Goal: Task Accomplishment & Management: Complete application form

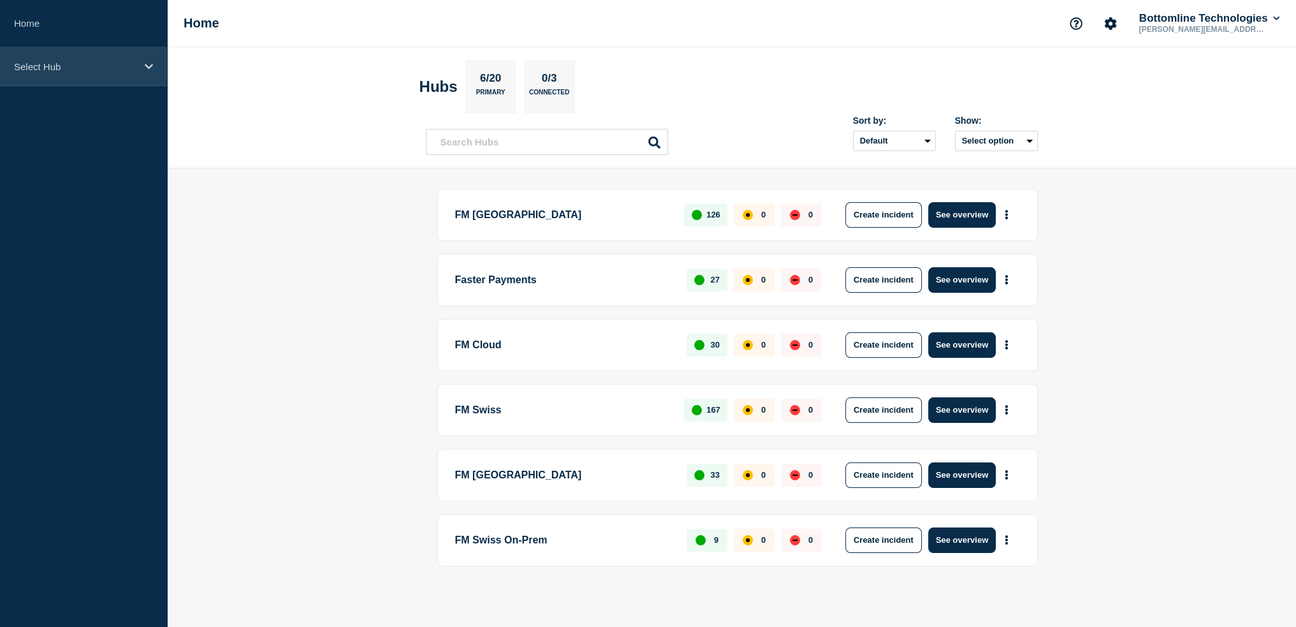
click at [151, 68] on icon at bounding box center [149, 67] width 8 height 10
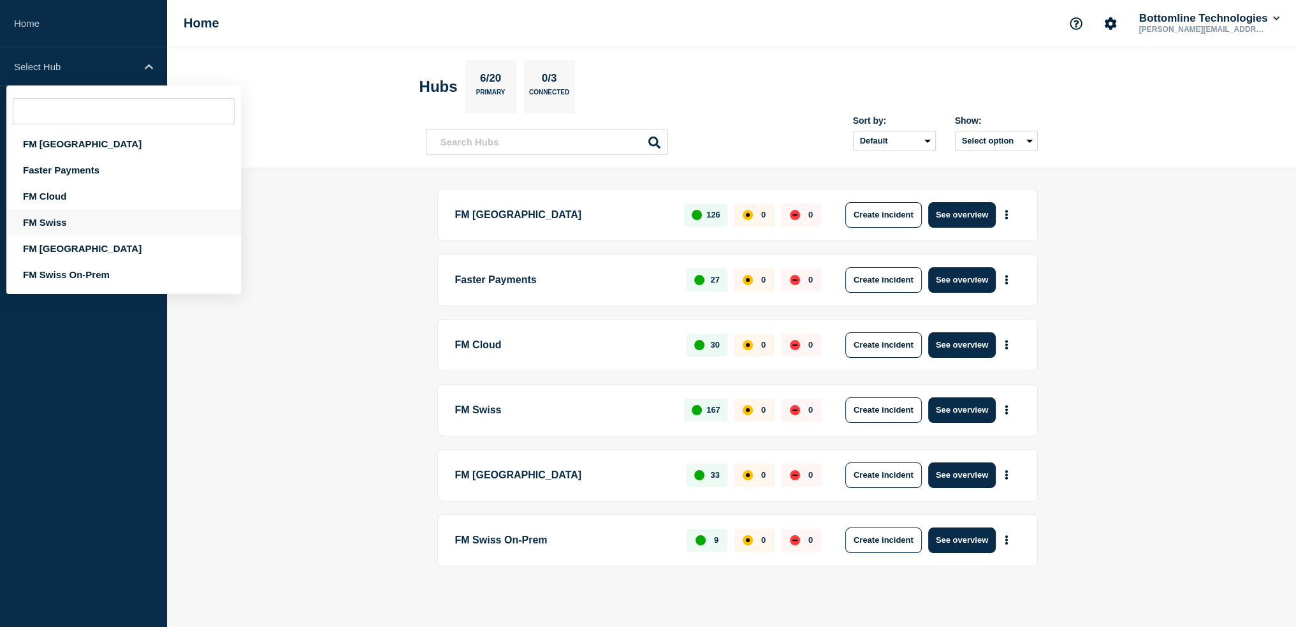
click at [58, 219] on div "FM Swiss" at bounding box center [123, 222] width 235 height 26
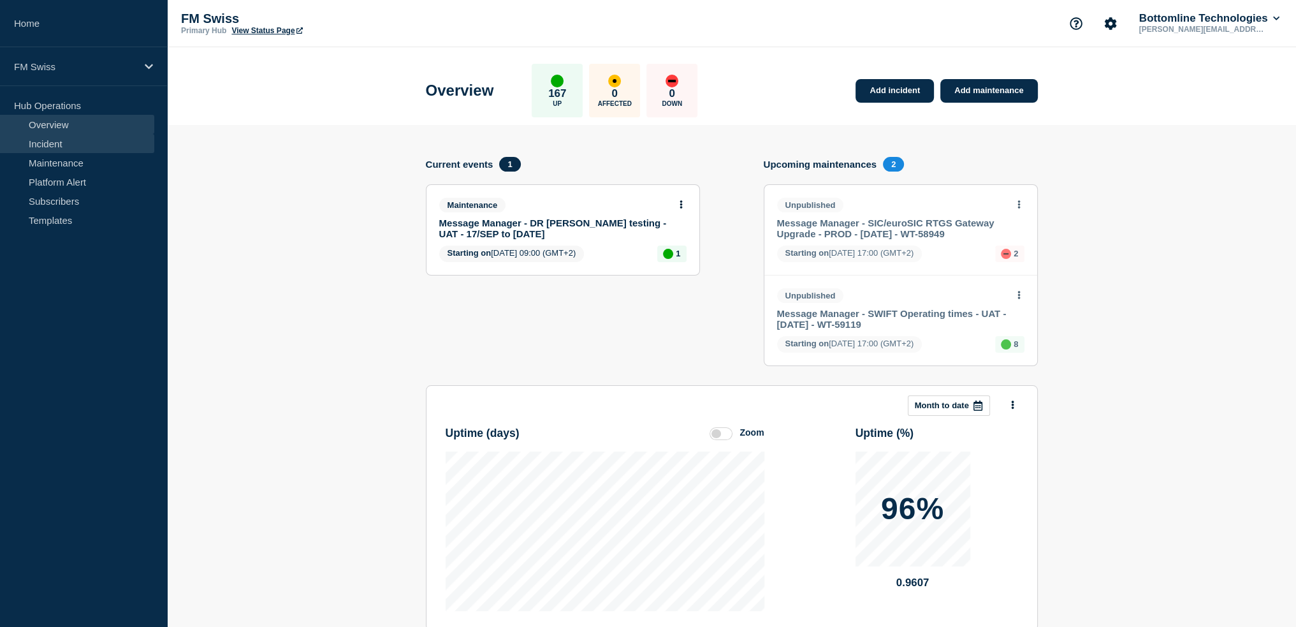
click at [87, 145] on link "Incident" at bounding box center [77, 143] width 154 height 19
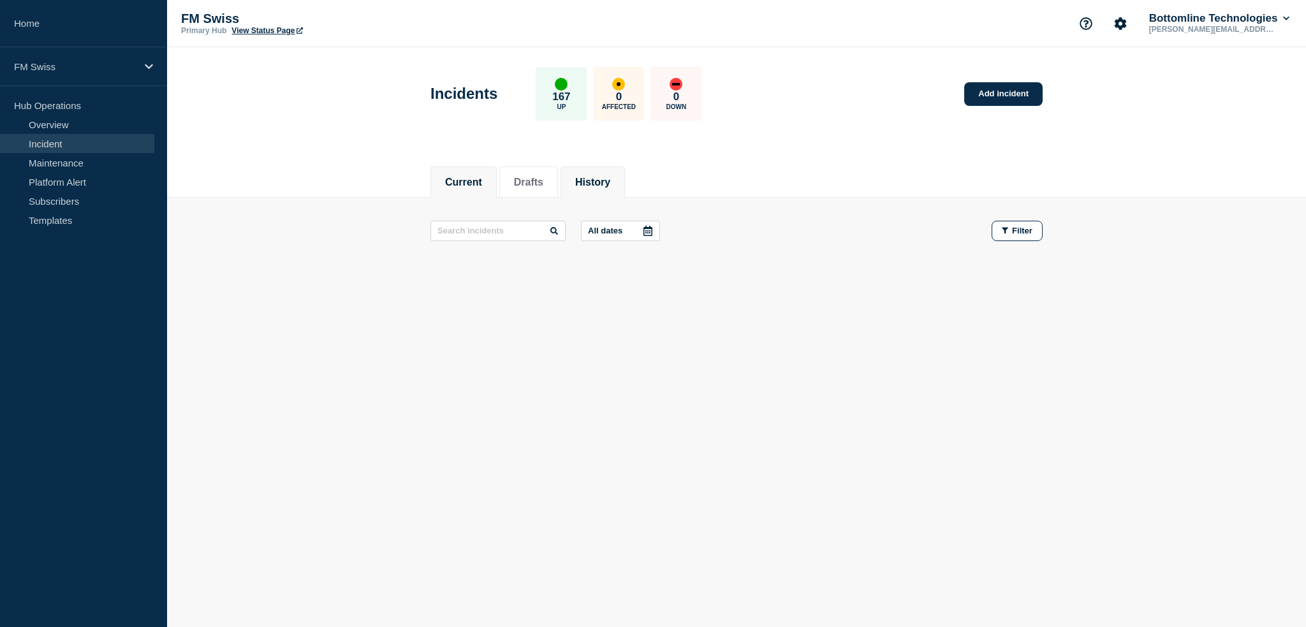
click at [596, 180] on button "History" at bounding box center [592, 182] width 35 height 11
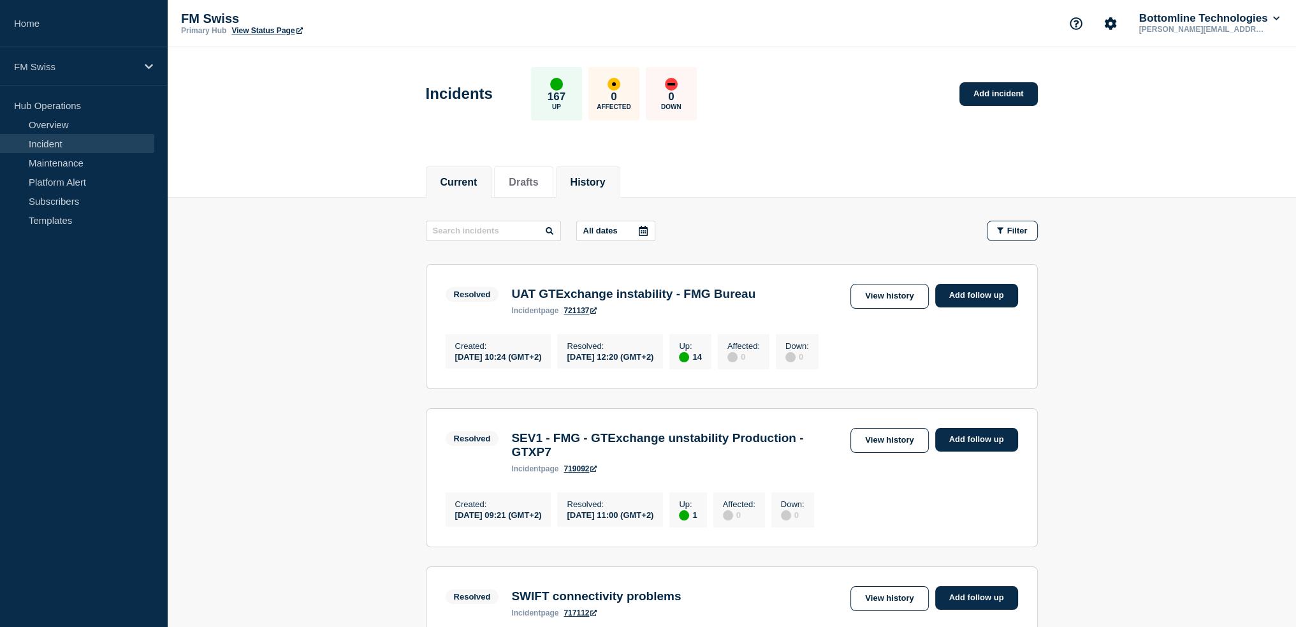
click at [485, 189] on li "Current" at bounding box center [459, 181] width 66 height 31
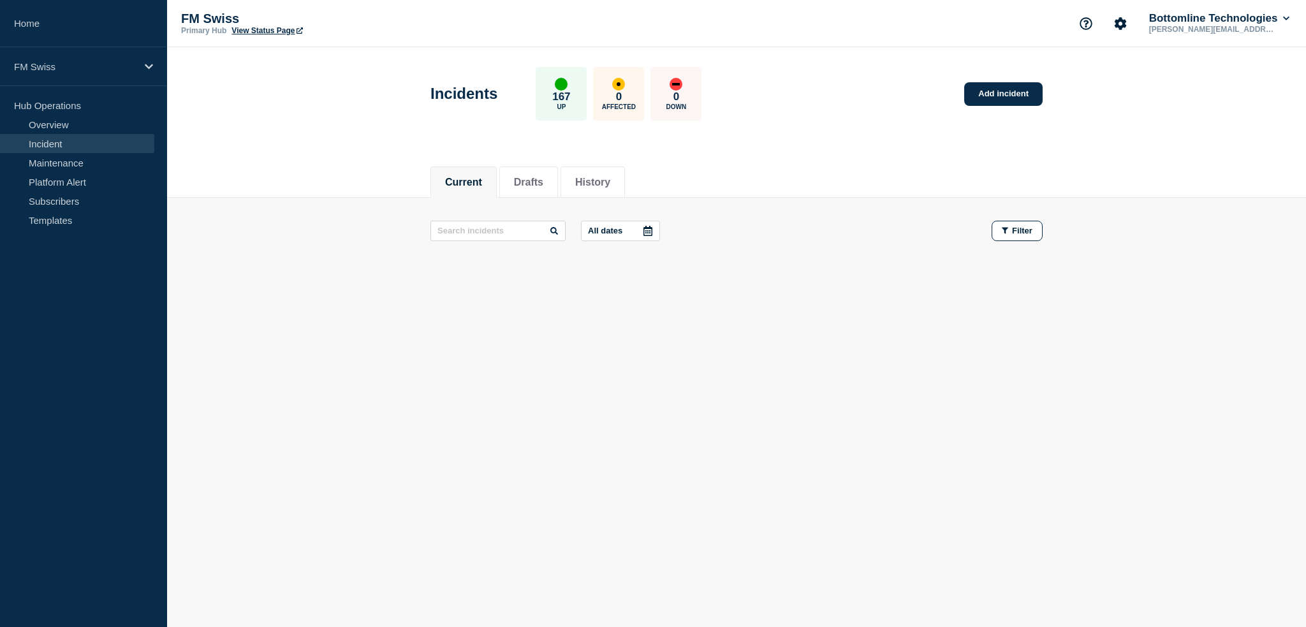
click at [643, 231] on div at bounding box center [647, 230] width 23 height 19
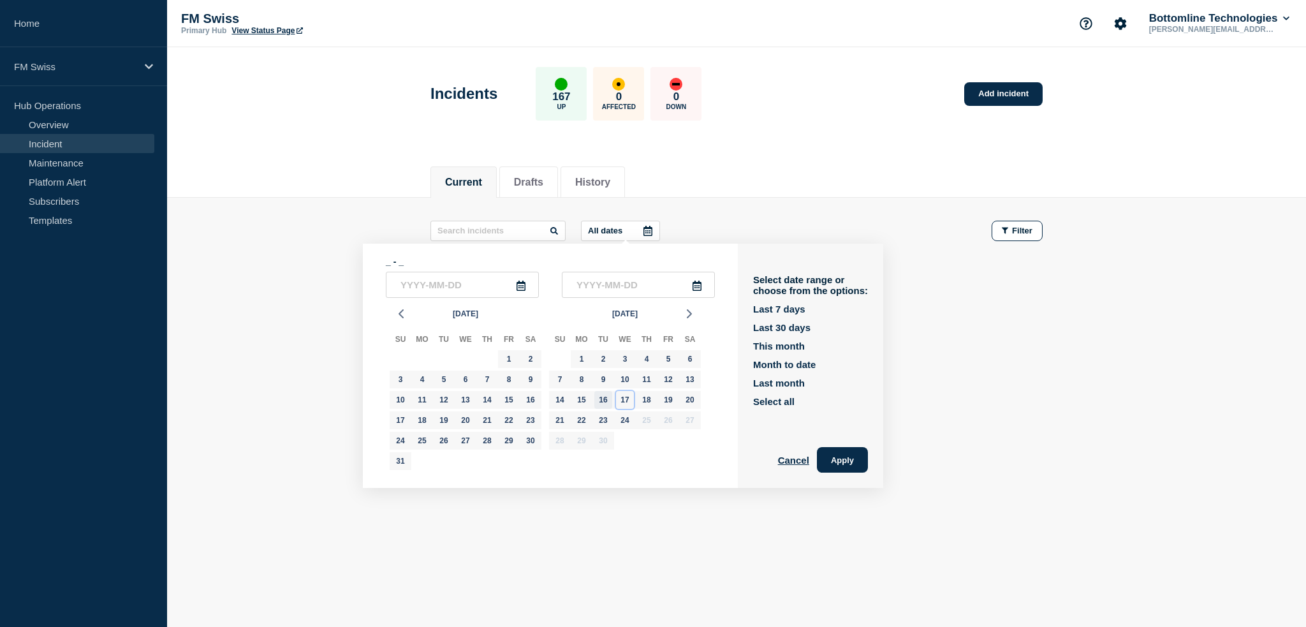
drag, startPoint x: 627, startPoint y: 398, endPoint x: 606, endPoint y: 400, distance: 21.8
click at [606, 400] on div "14 15 16 17 18 19 20" at bounding box center [625, 400] width 152 height 20
click at [606, 400] on div "16" at bounding box center [603, 400] width 18 height 18
type input "[DATE]"
click at [604, 401] on div "16" at bounding box center [603, 400] width 18 height 18
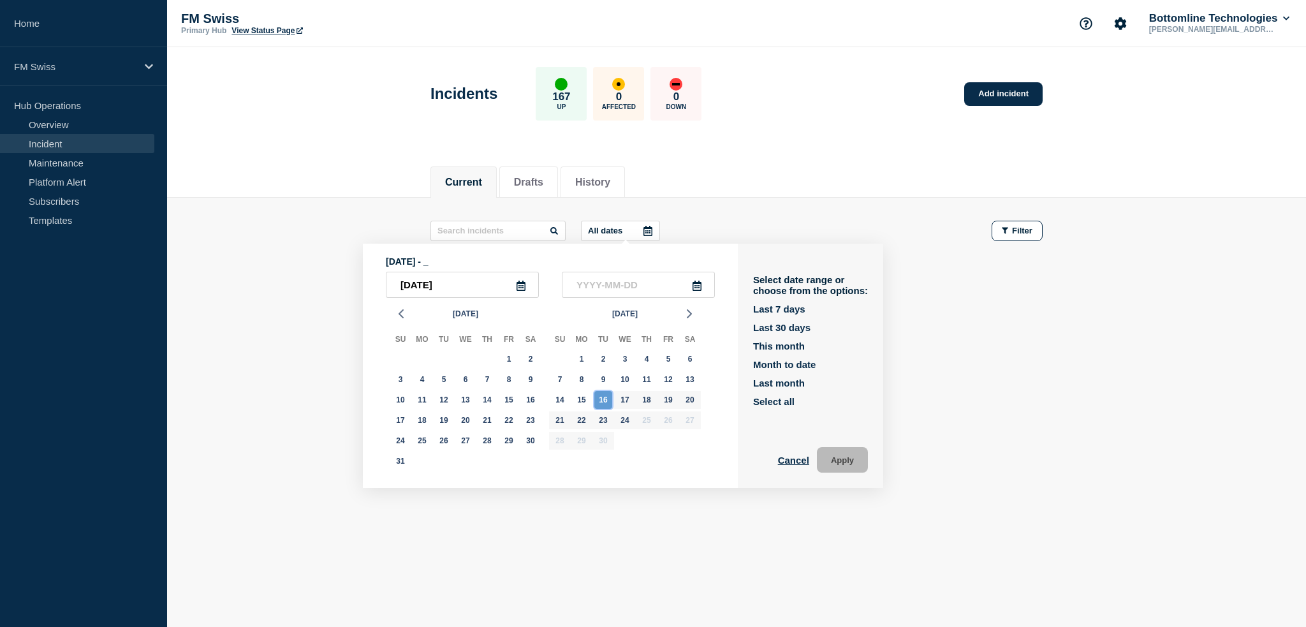
type input "[DATE]"
click at [854, 459] on button "Apply" at bounding box center [842, 460] width 51 height 26
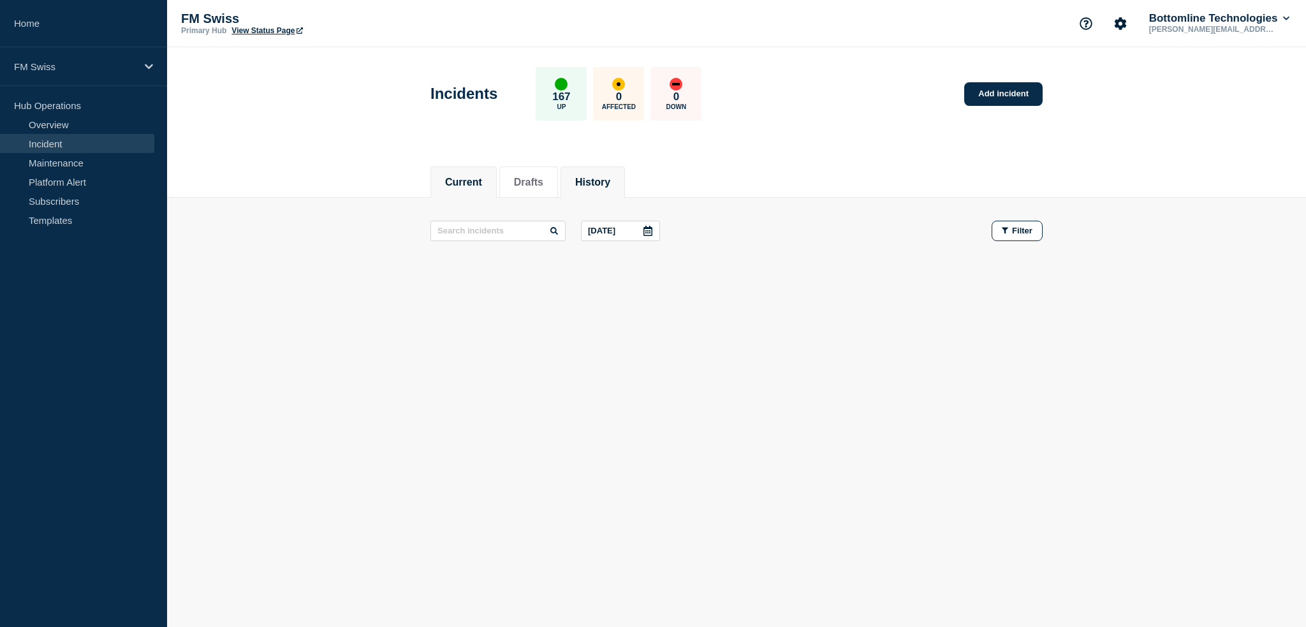
click at [617, 171] on li "History" at bounding box center [592, 181] width 64 height 31
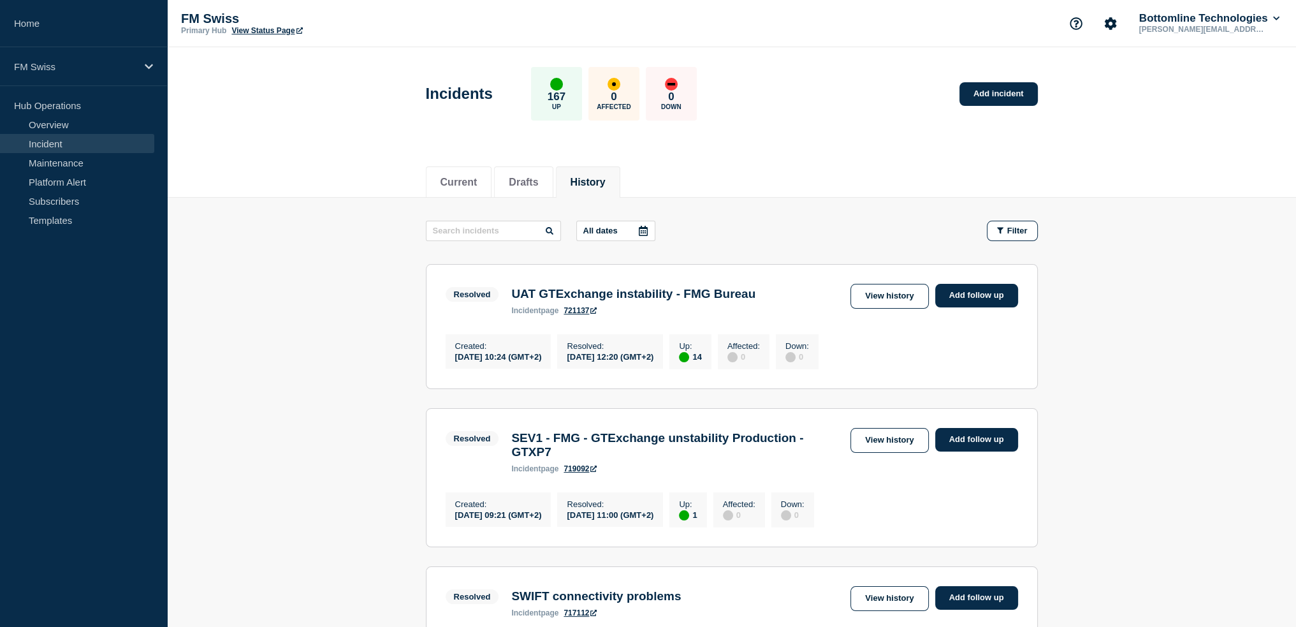
click at [643, 230] on icon at bounding box center [643, 231] width 9 height 10
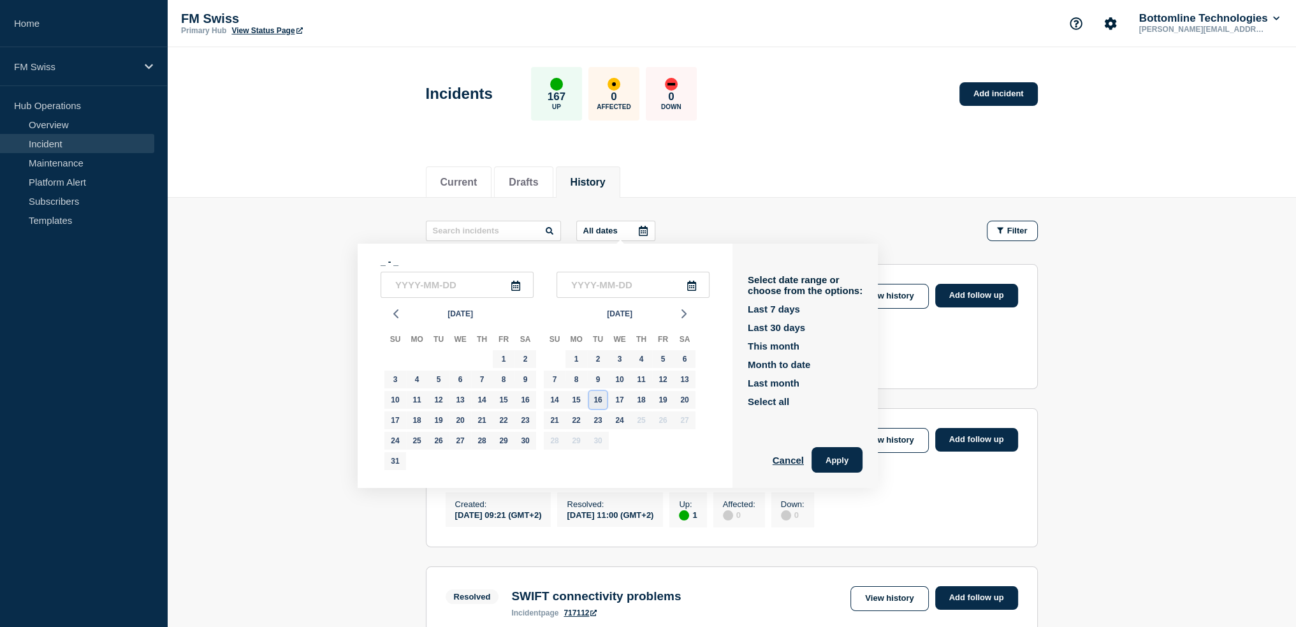
click at [604, 404] on div "16" at bounding box center [598, 400] width 18 height 18
type input "[DATE]"
click at [604, 404] on div "16" at bounding box center [598, 400] width 18 height 18
type input "[DATE]"
click at [845, 462] on button "Apply" at bounding box center [837, 460] width 51 height 26
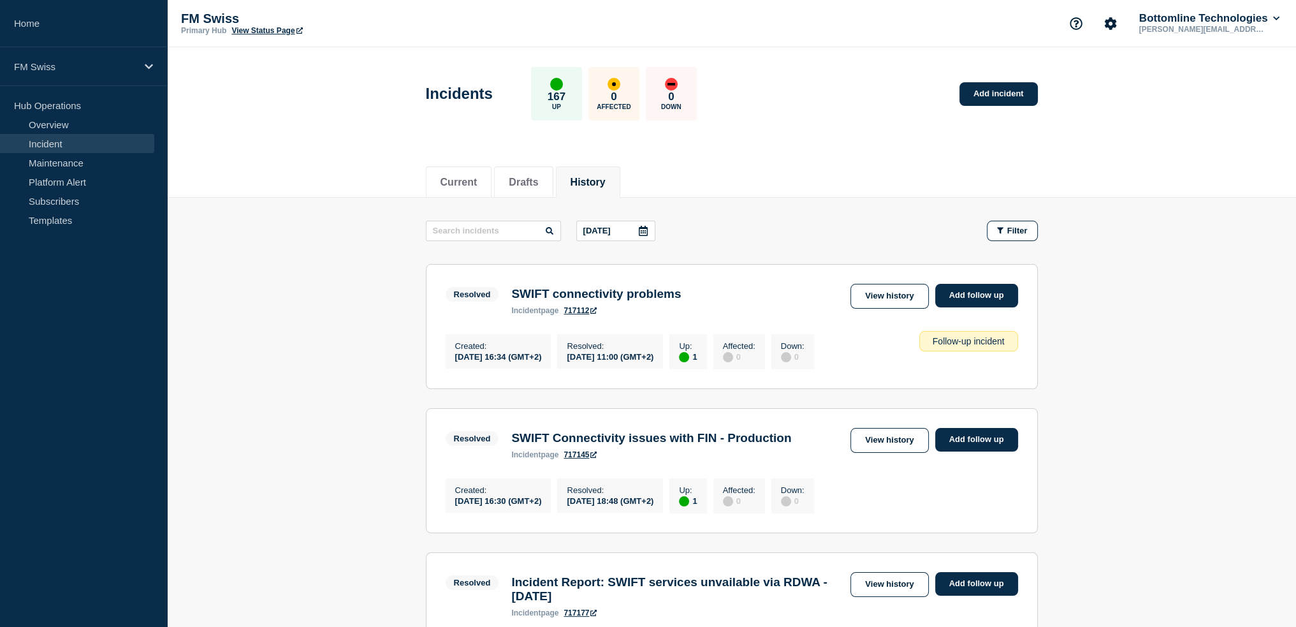
click at [980, 345] on div "Follow-up incident" at bounding box center [968, 341] width 99 height 20
click at [930, 348] on div "Follow-up incident" at bounding box center [968, 341] width 99 height 20
click at [974, 291] on link "Add follow up" at bounding box center [976, 296] width 83 height 24
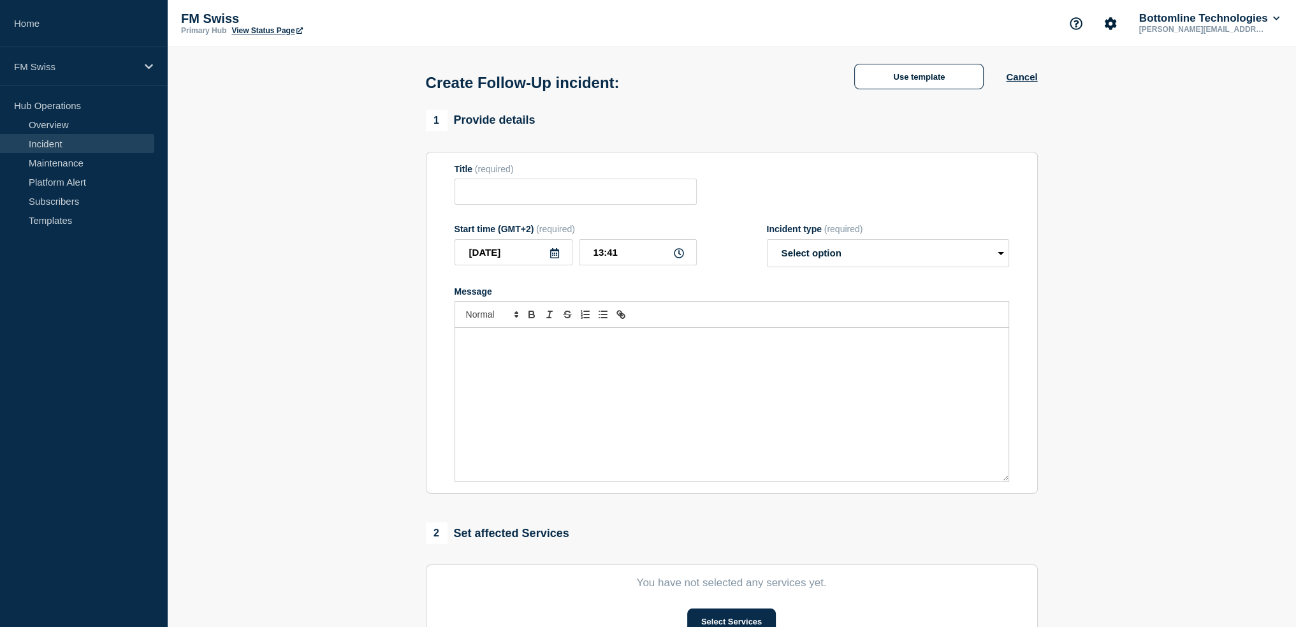
type input "SWIFT connectivity problems"
